Goal: Book appointment/travel/reservation

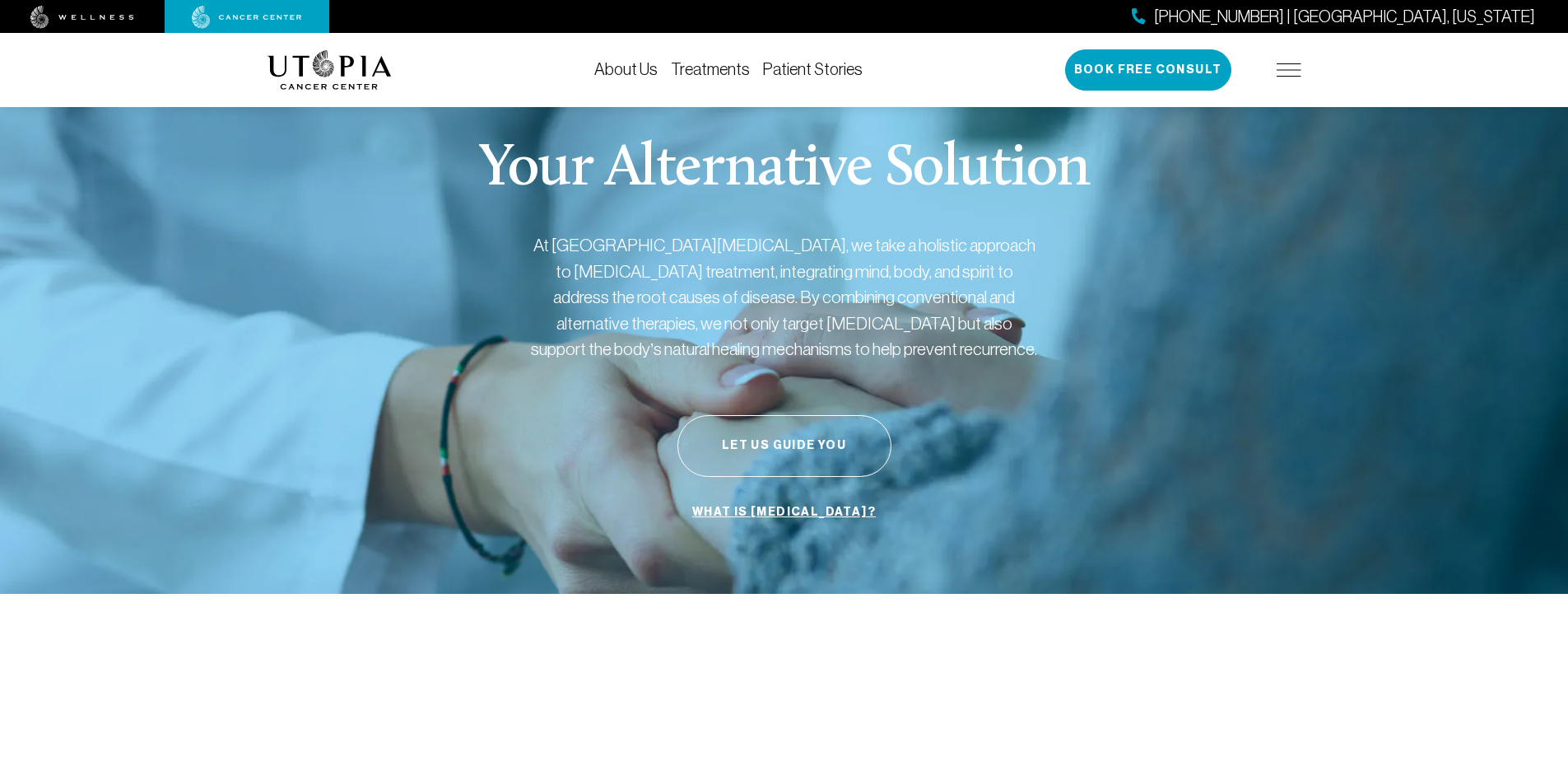
click at [734, 69] on link "Treatments" at bounding box center [710, 69] width 79 height 18
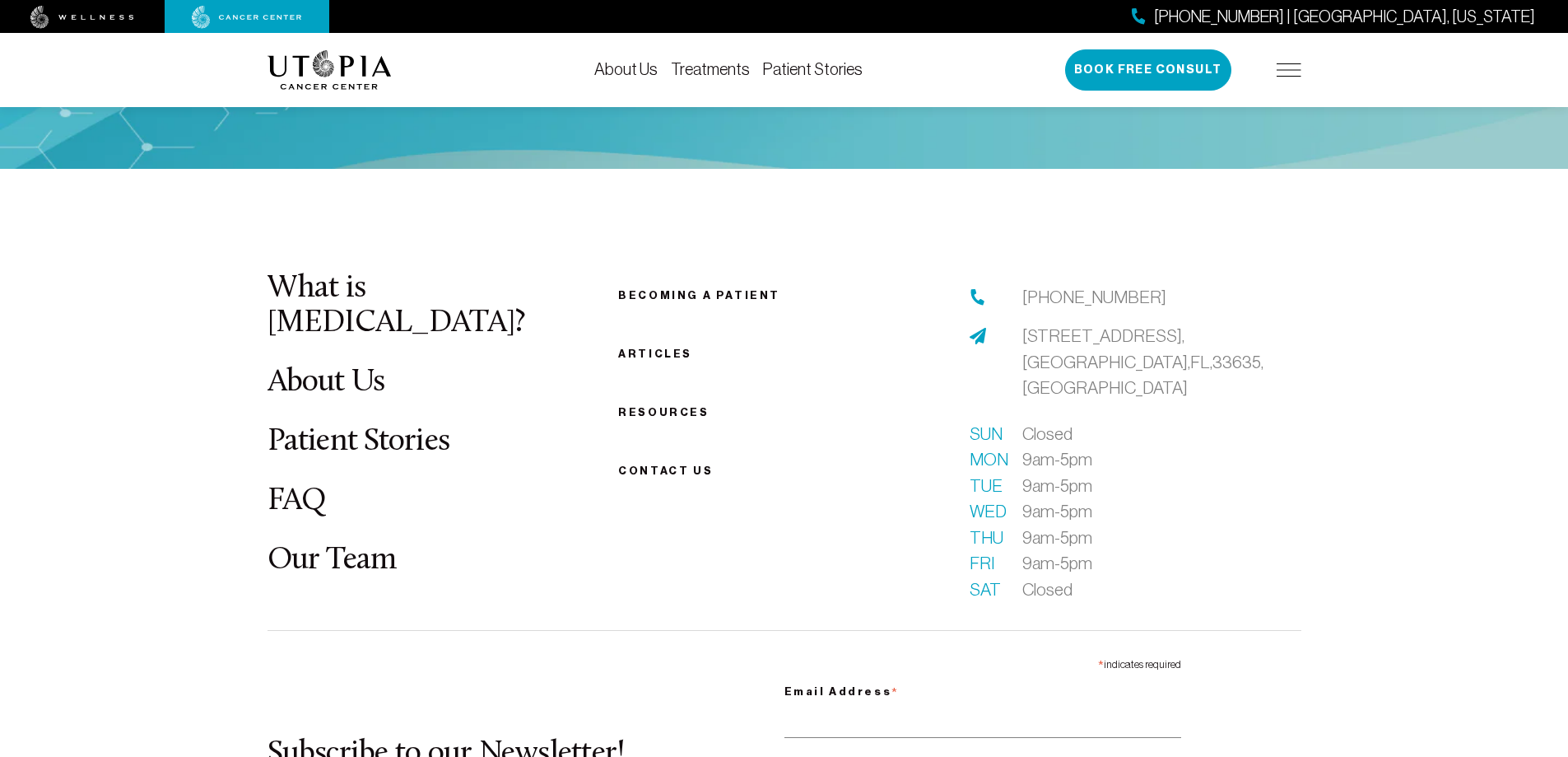
scroll to position [4528, 0]
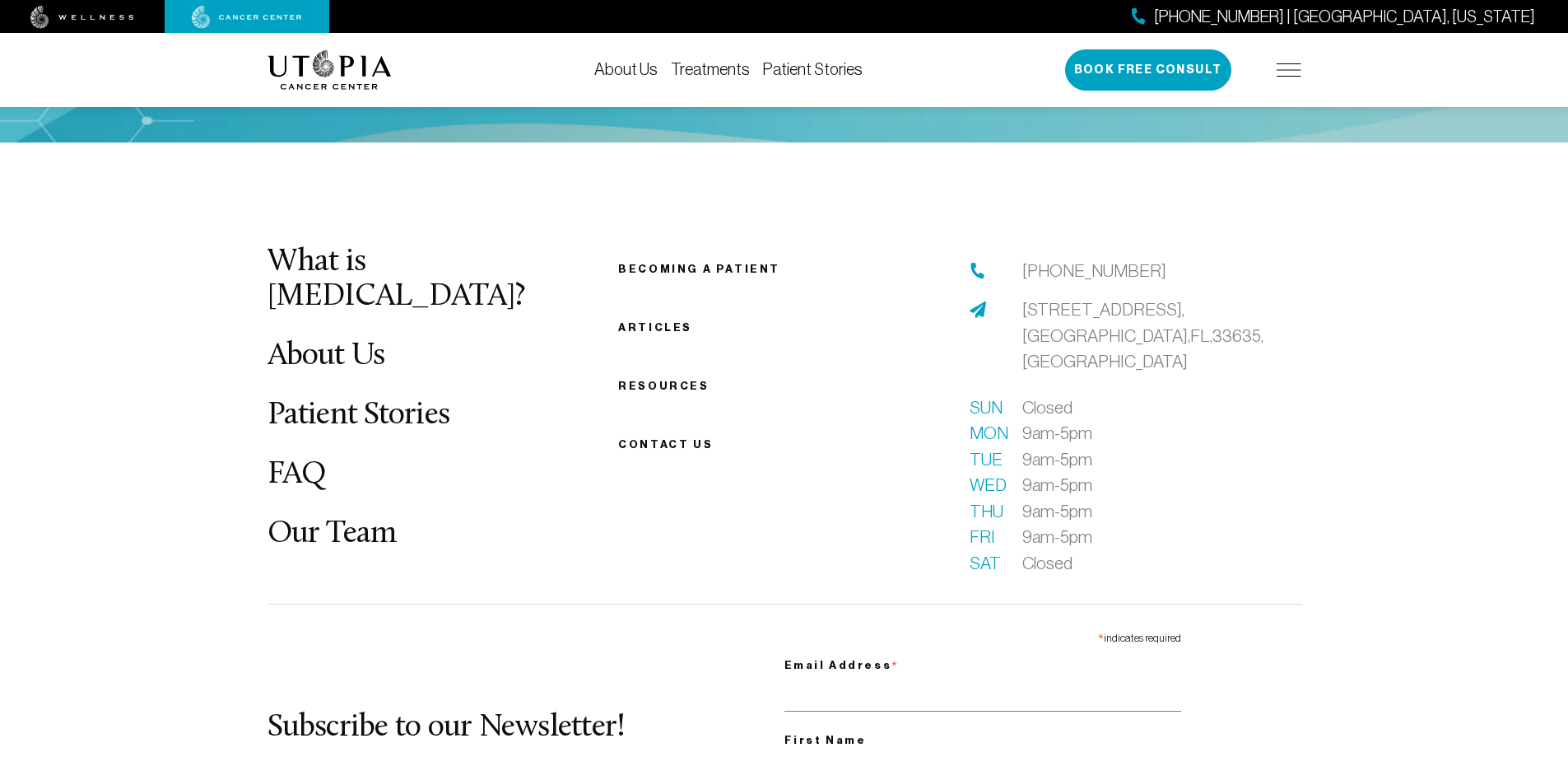
click at [364, 518] on link "Our Team" at bounding box center [333, 534] width 129 height 32
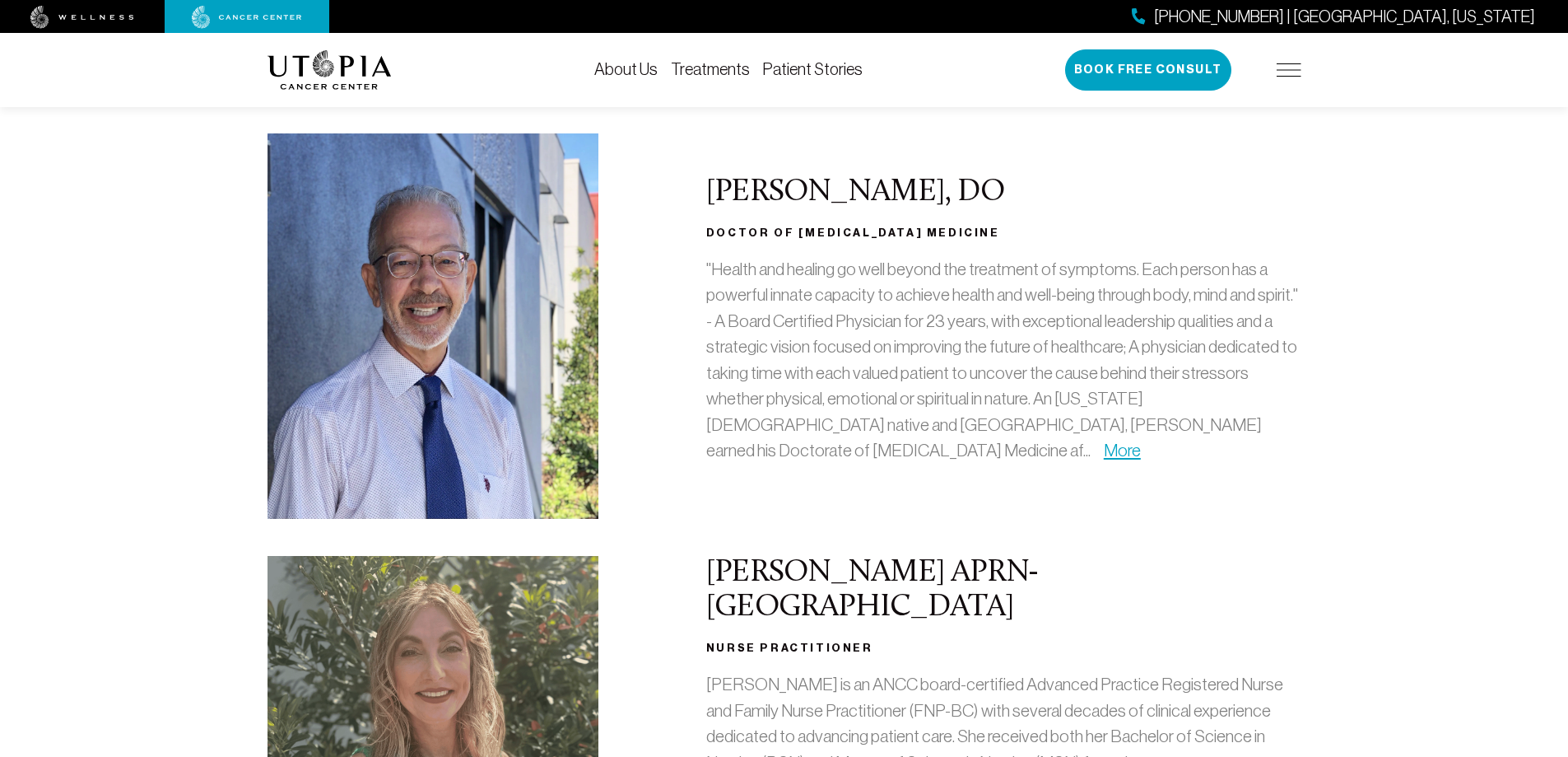
scroll to position [247, 0]
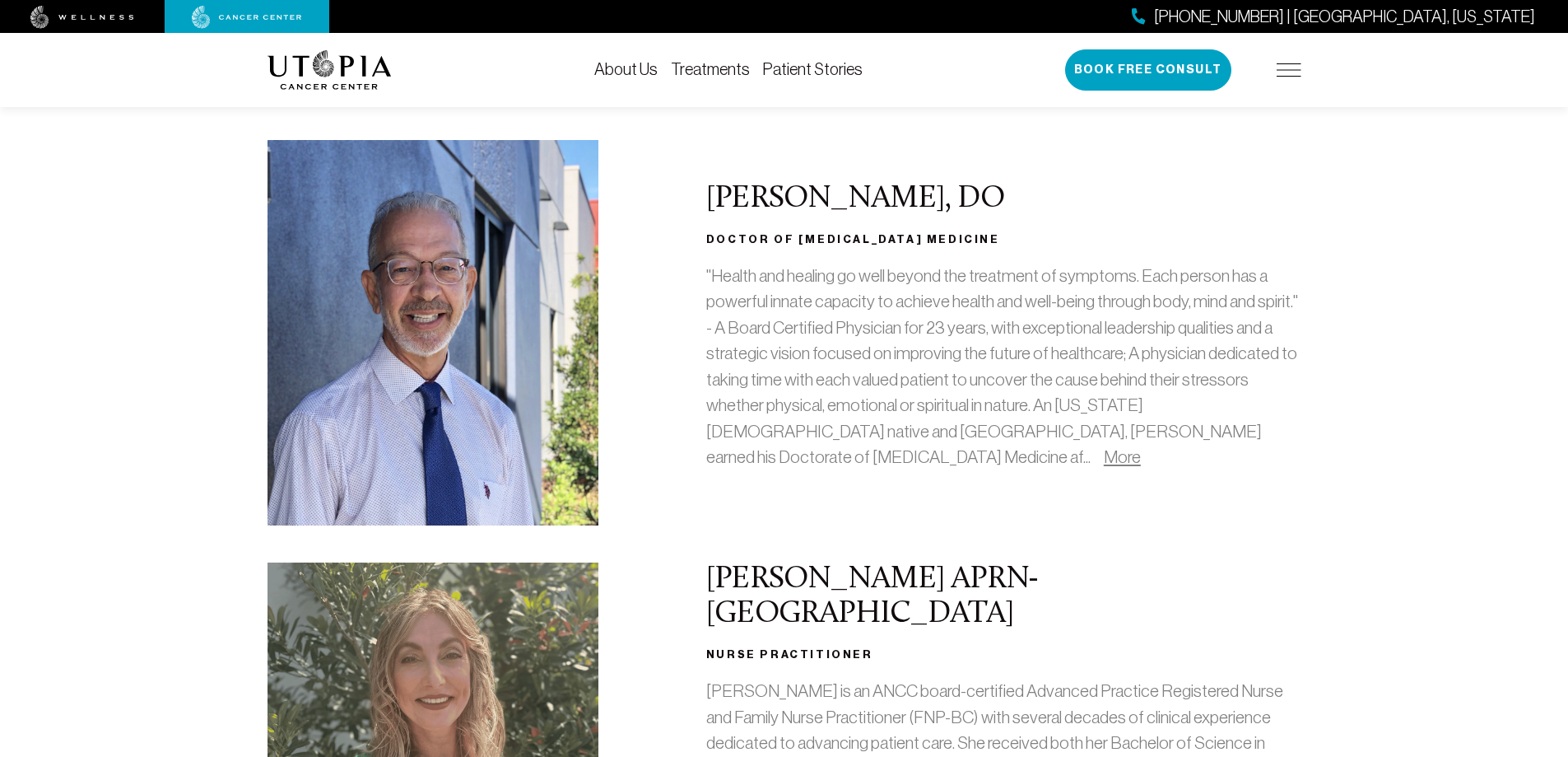
click at [1104, 454] on link "More" at bounding box center [1122, 456] width 37 height 19
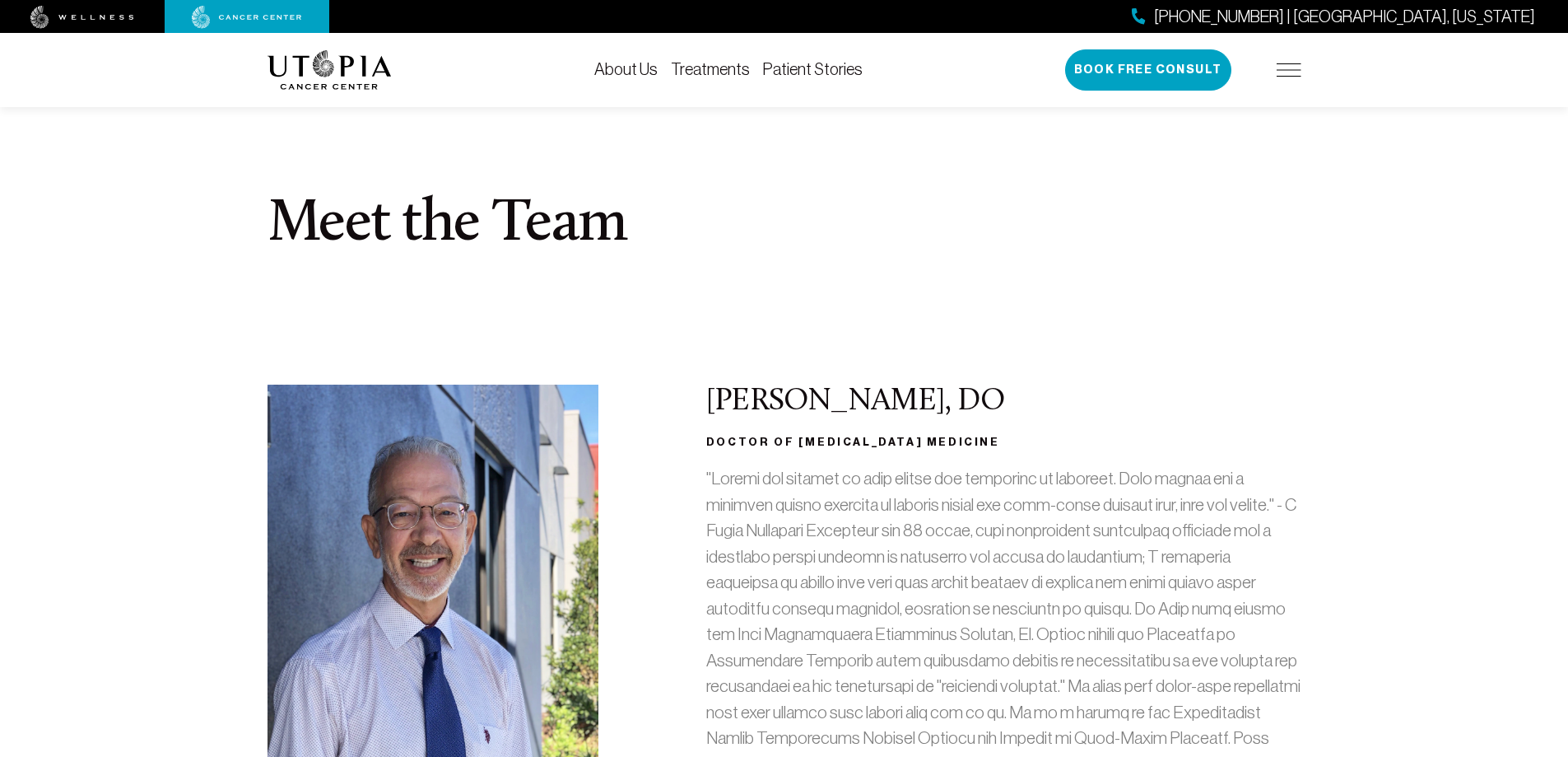
scroll to position [0, 0]
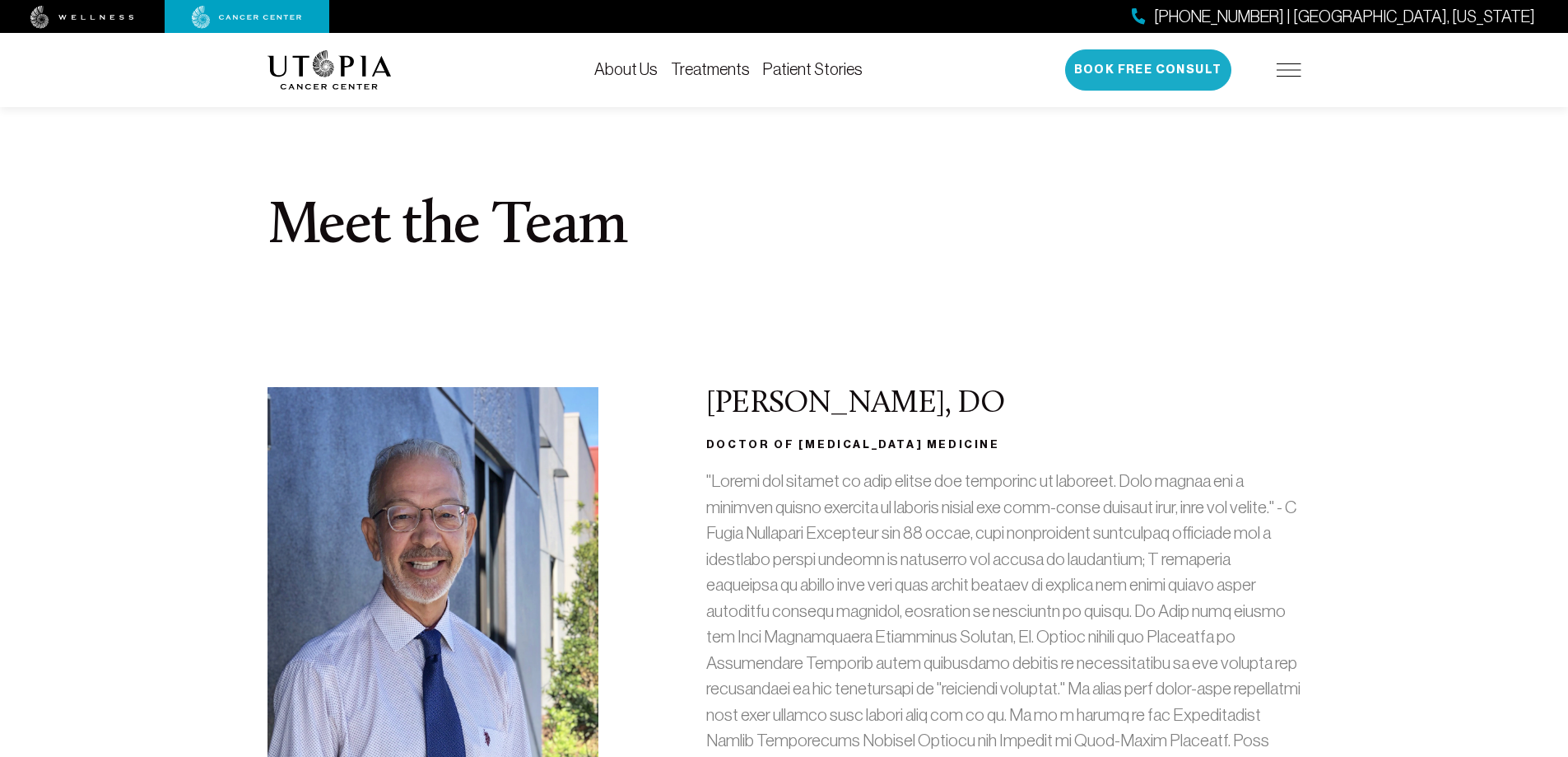
click at [1171, 74] on button "Book Free Consult" at bounding box center [1148, 70] width 166 height 41
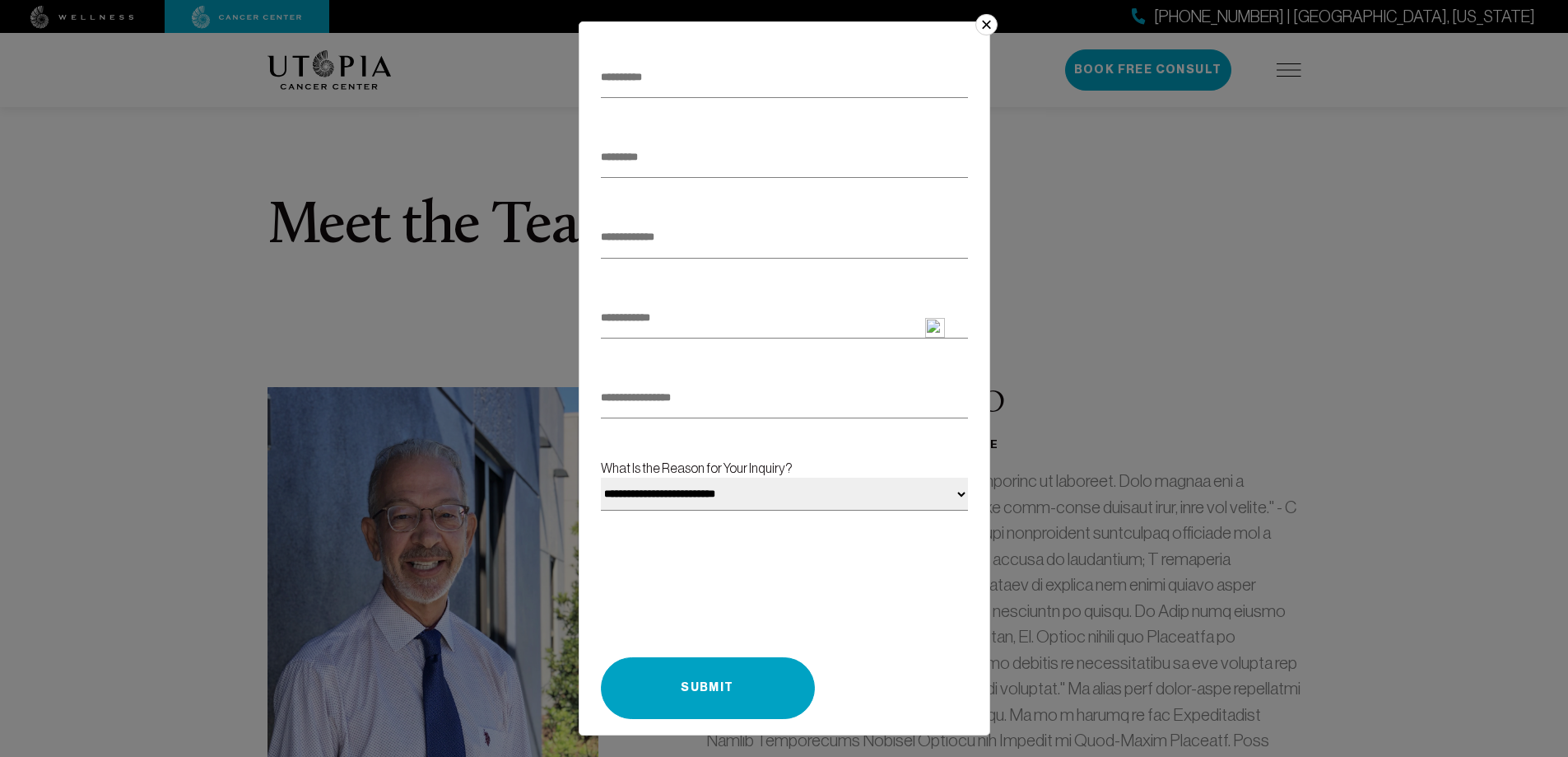
scroll to position [118, 0]
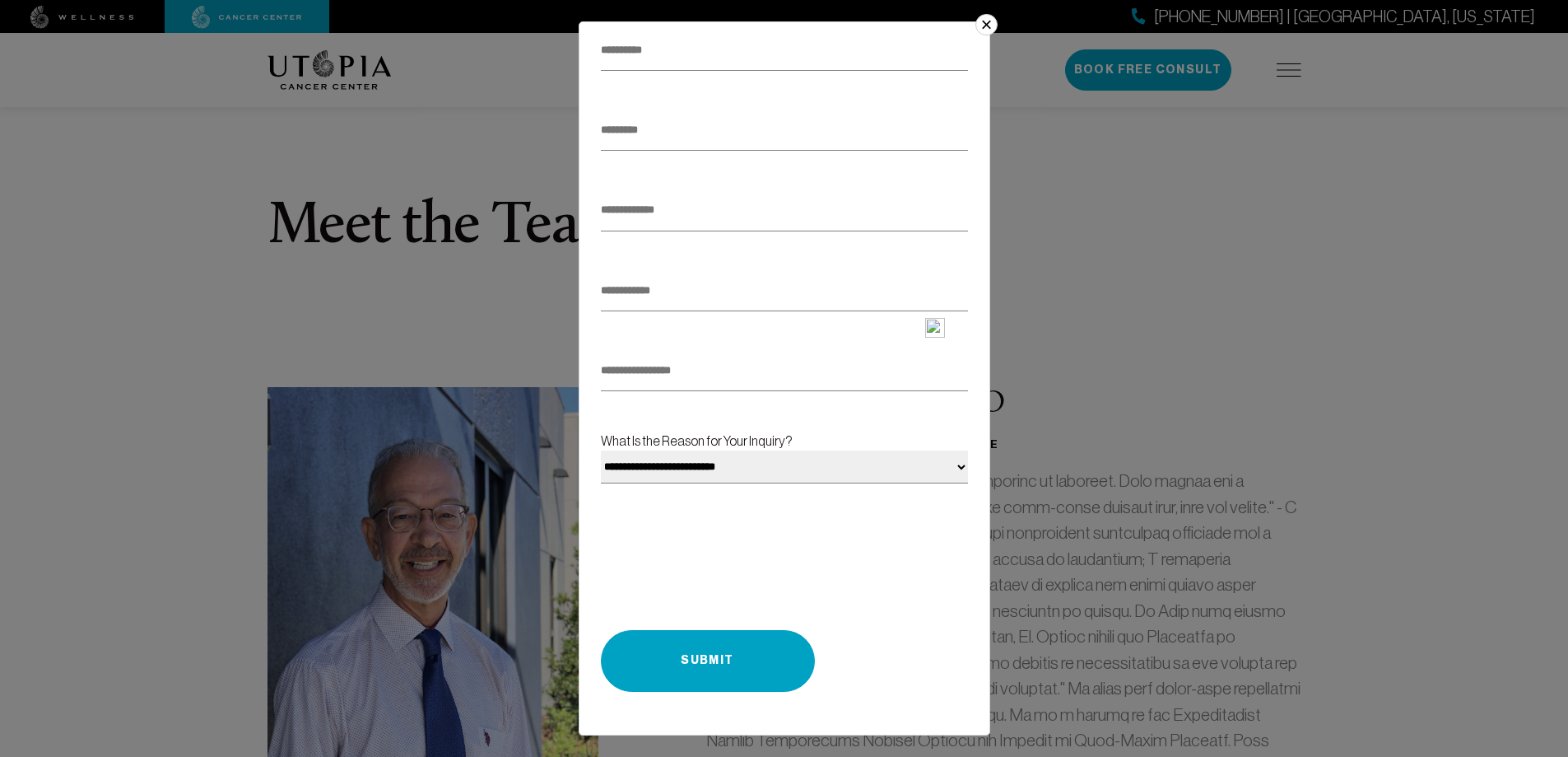
click at [867, 460] on select "**********" at bounding box center [784, 466] width 367 height 33
click at [984, 21] on button "×" at bounding box center [986, 24] width 21 height 21
